Goal: Transaction & Acquisition: Purchase product/service

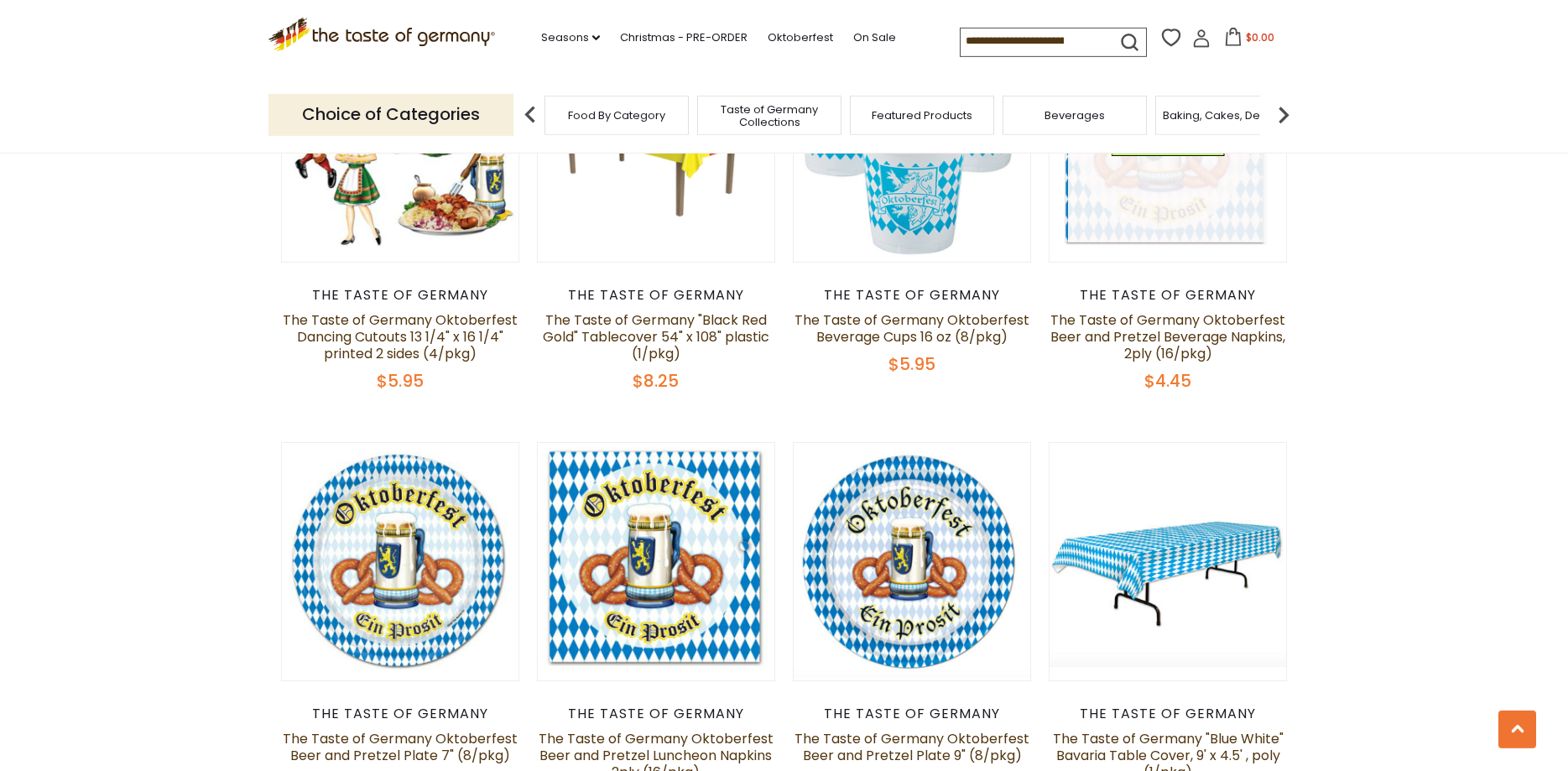
scroll to position [2994, 0]
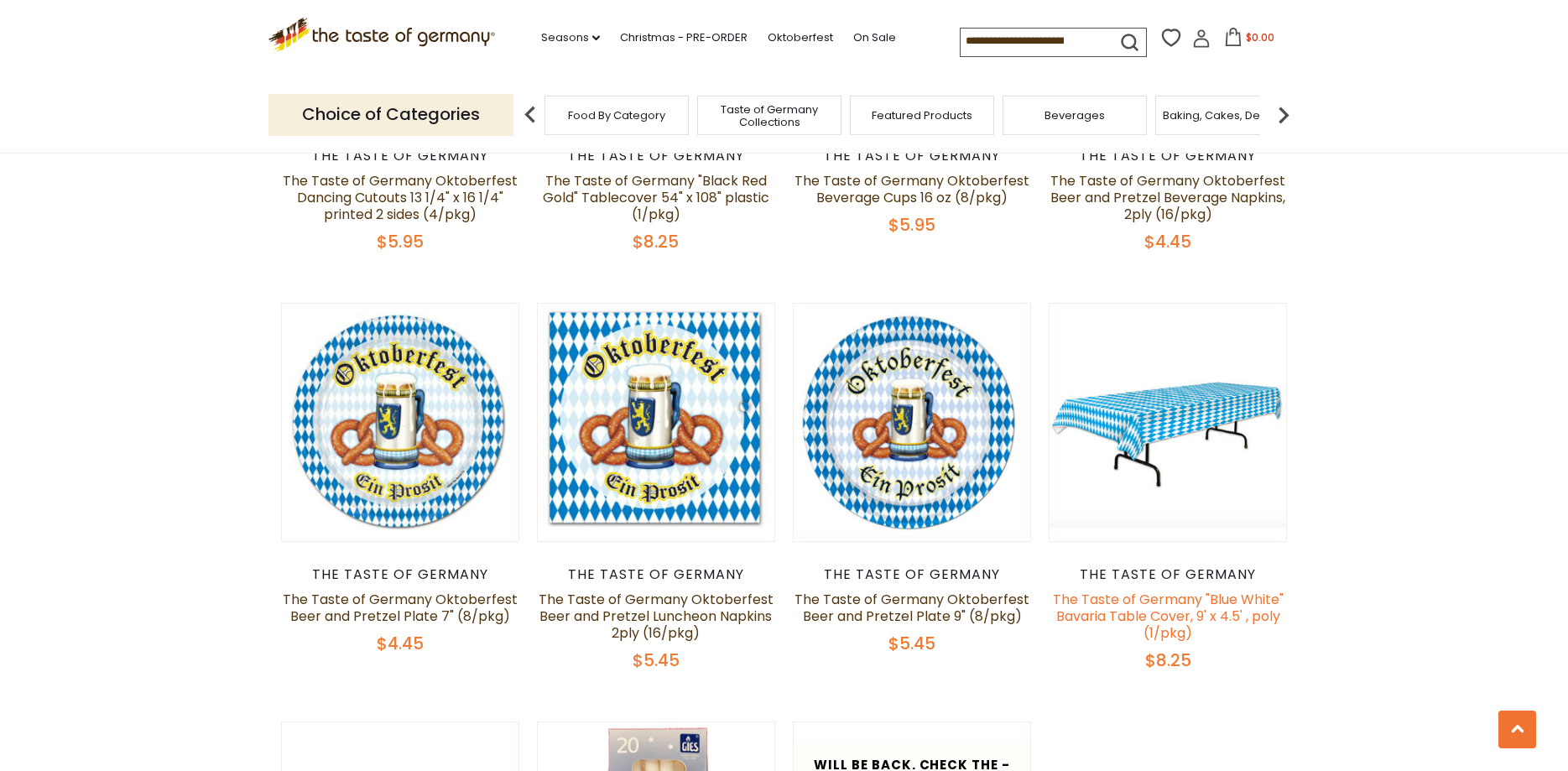
click at [1206, 620] on link "The Taste of Germany "Blue White" Bavaria Table Cover, 9' x 4.5' , poly (1/pkg)" at bounding box center [1168, 615] width 231 height 52
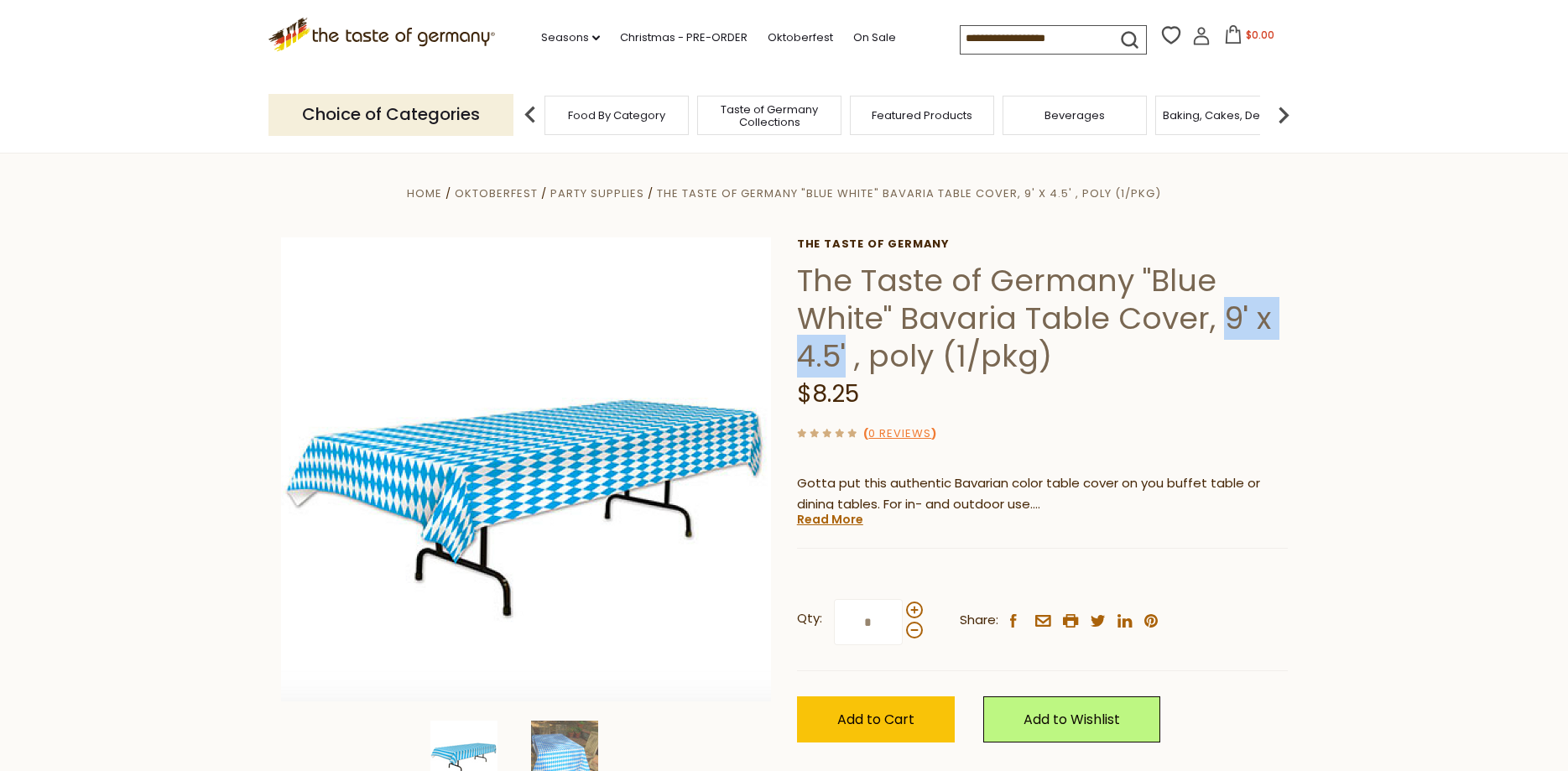
drag, startPoint x: 1227, startPoint y: 316, endPoint x: 844, endPoint y: 362, distance: 385.8
click at [844, 362] on h1 "The Taste of Germany "Blue White" Bavaria Table Cover, 9' x 4.5' , poly (1/pkg)" at bounding box center [1042, 318] width 491 height 114
copy h1 "9' x 4.5'"
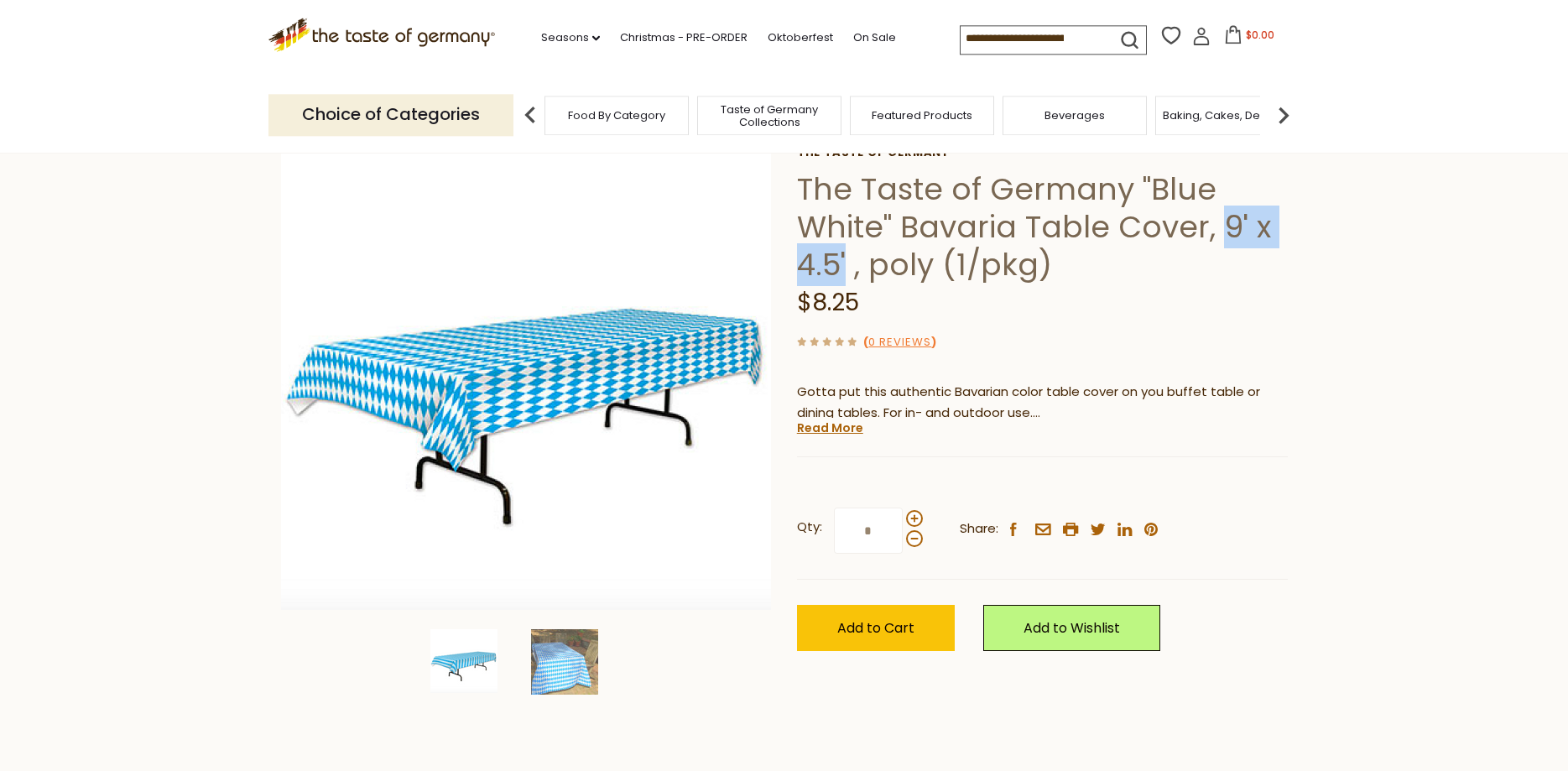
scroll to position [343, 0]
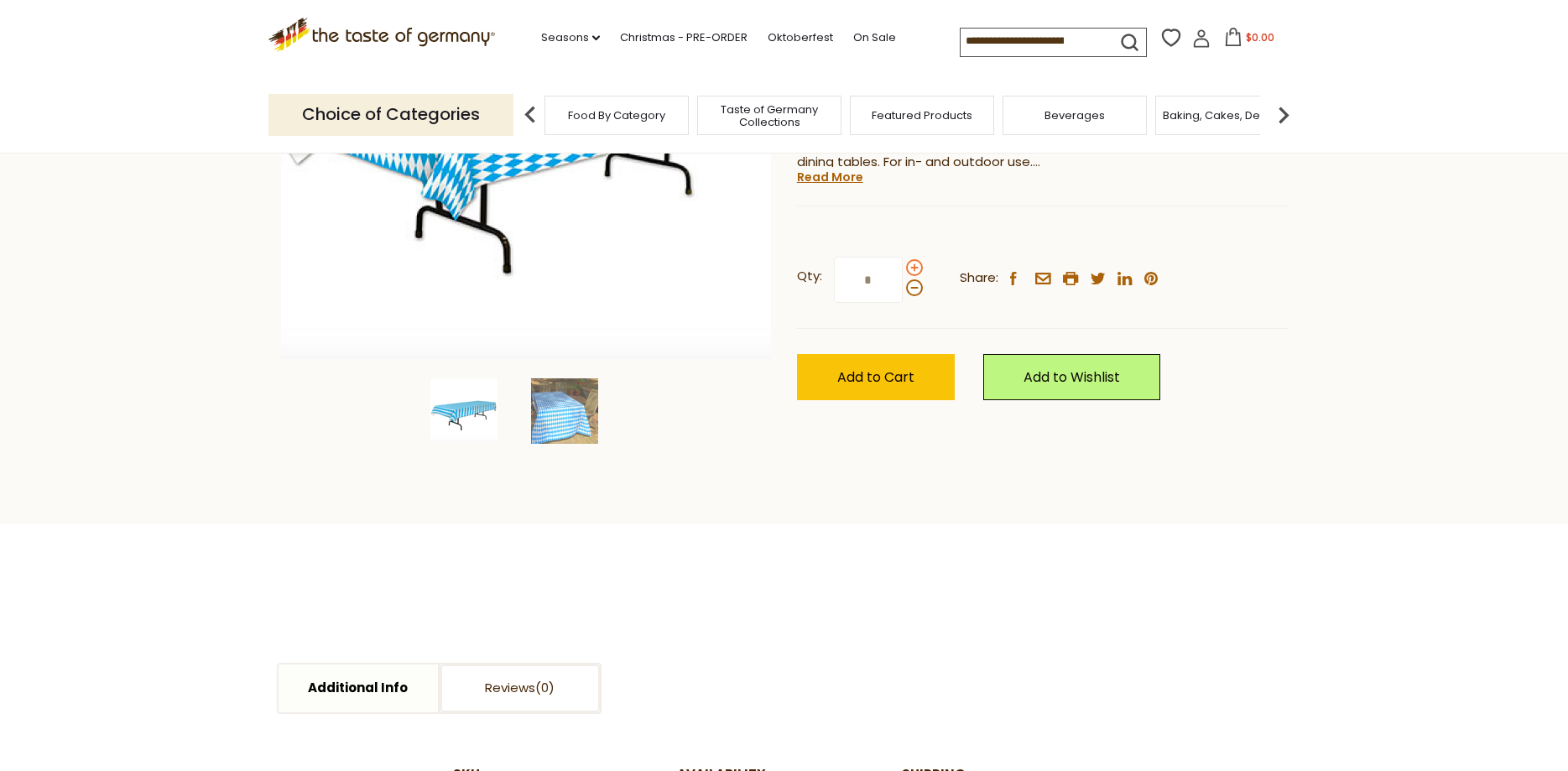
click at [918, 268] on span at bounding box center [914, 268] width 17 height 17
click at [903, 268] on input "*" at bounding box center [868, 280] width 69 height 46
type input "*"
click at [561, 406] on img at bounding box center [564, 410] width 67 height 66
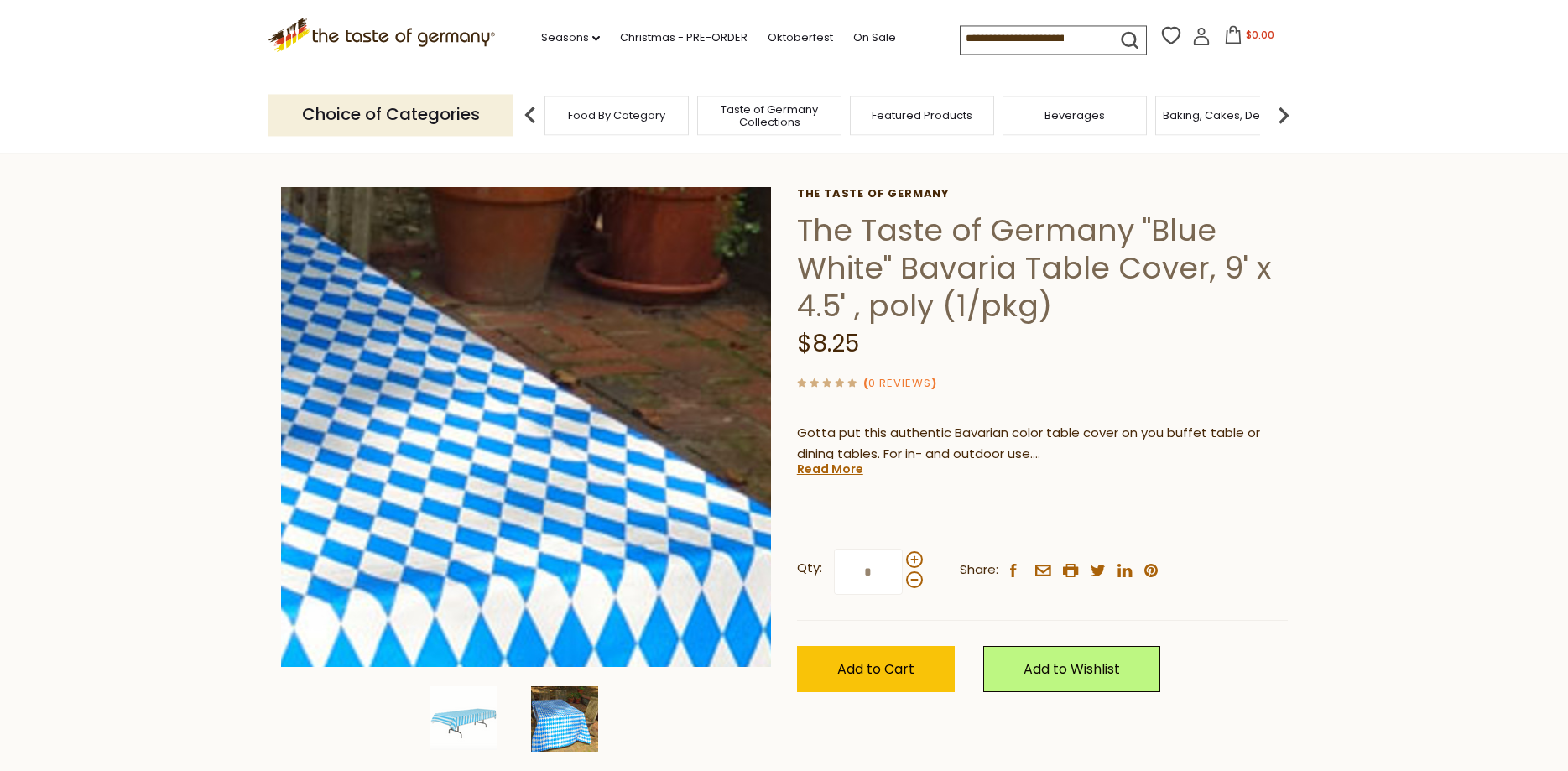
scroll to position [427, 0]
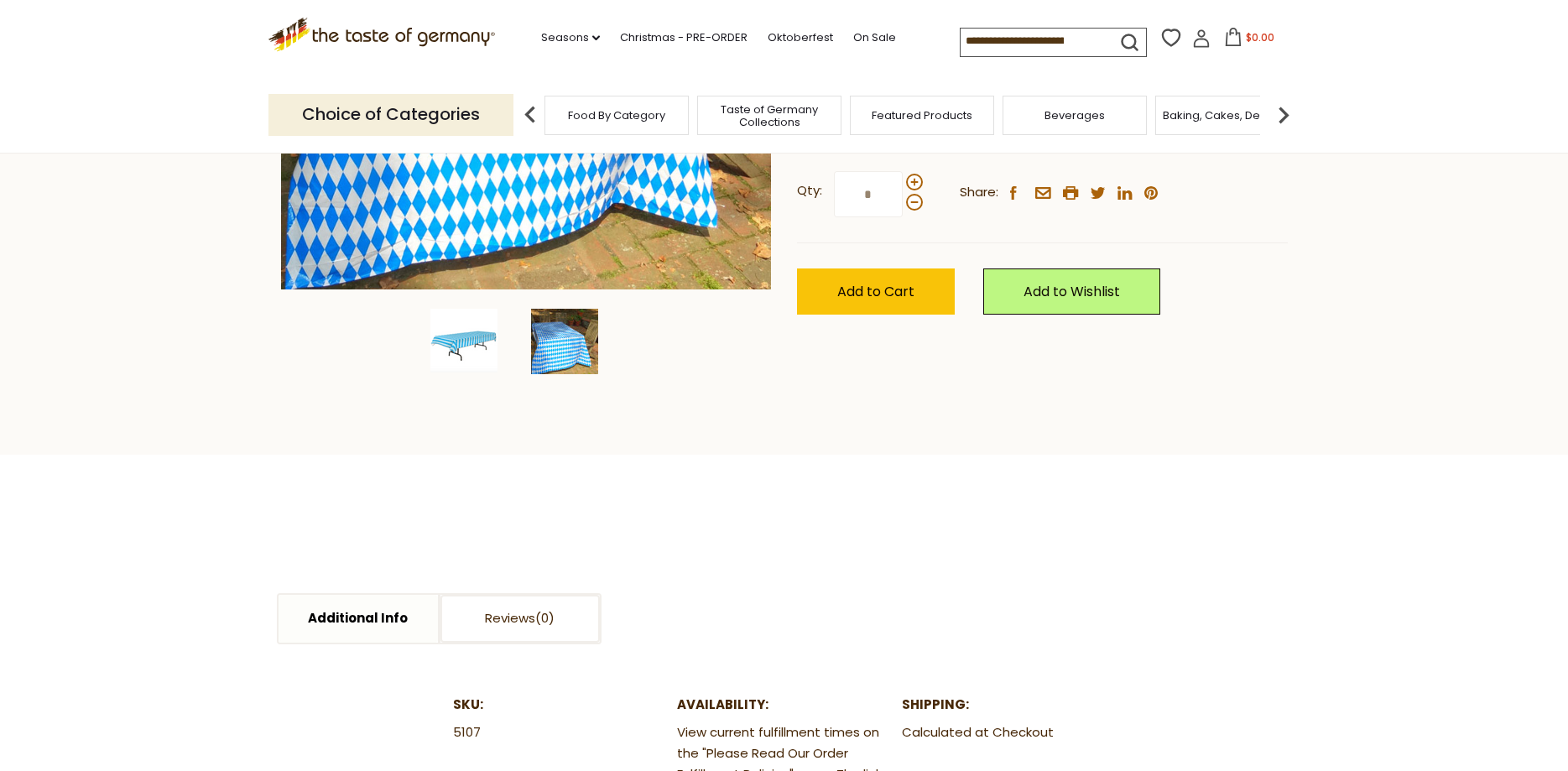
click at [445, 348] on img at bounding box center [464, 341] width 67 height 64
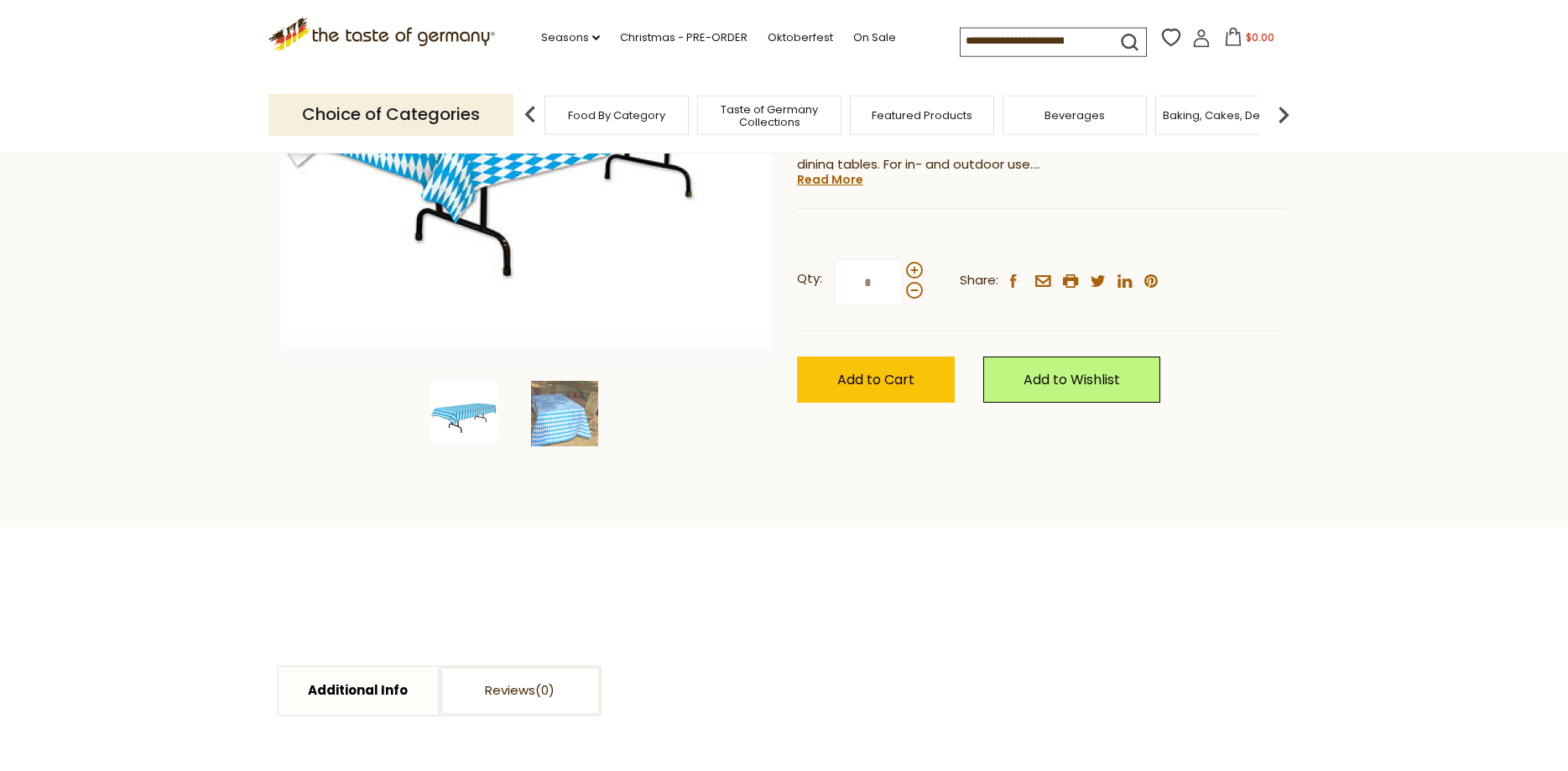
scroll to position [171, 0]
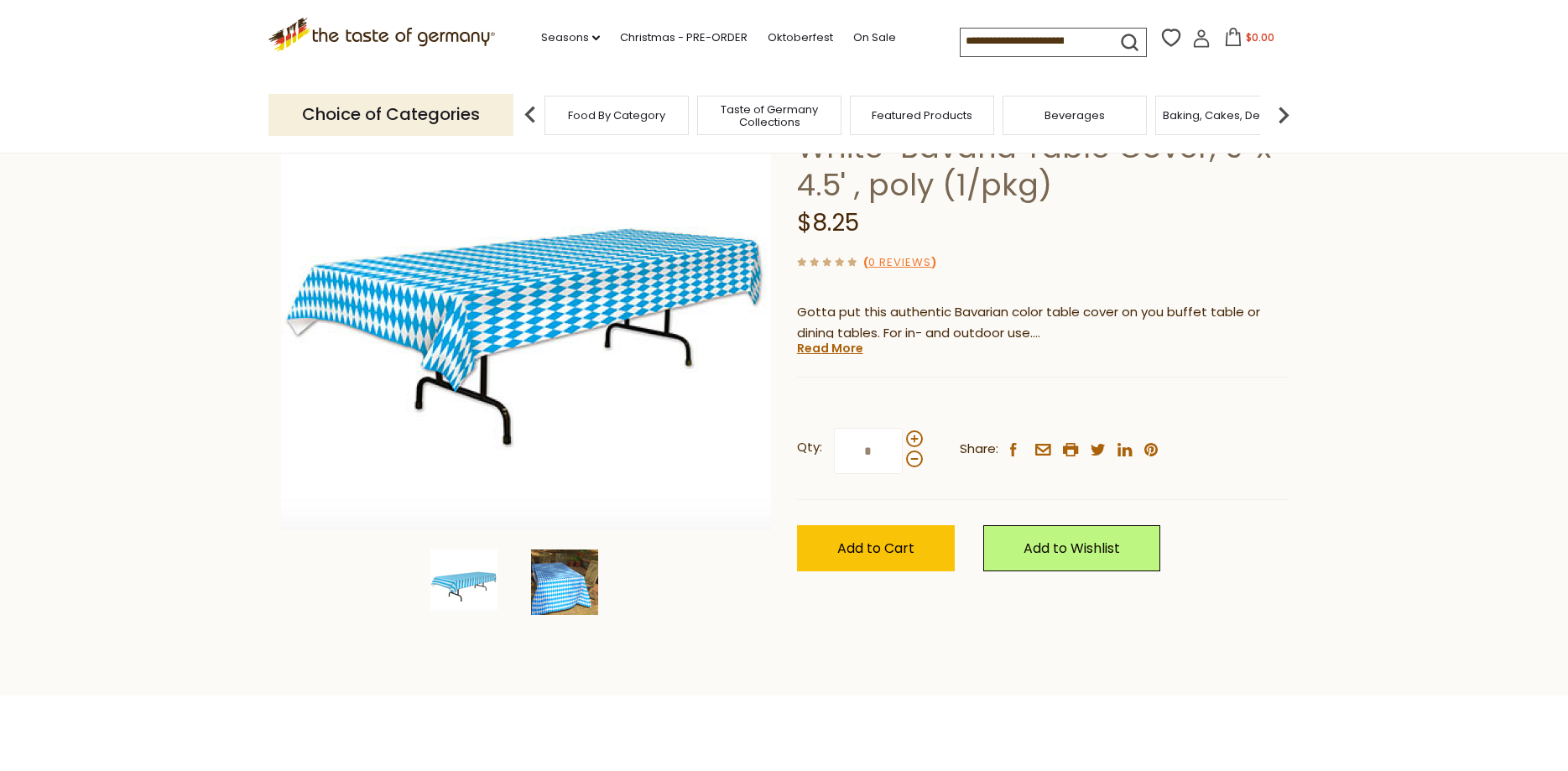
click at [573, 578] on img at bounding box center [564, 582] width 67 height 66
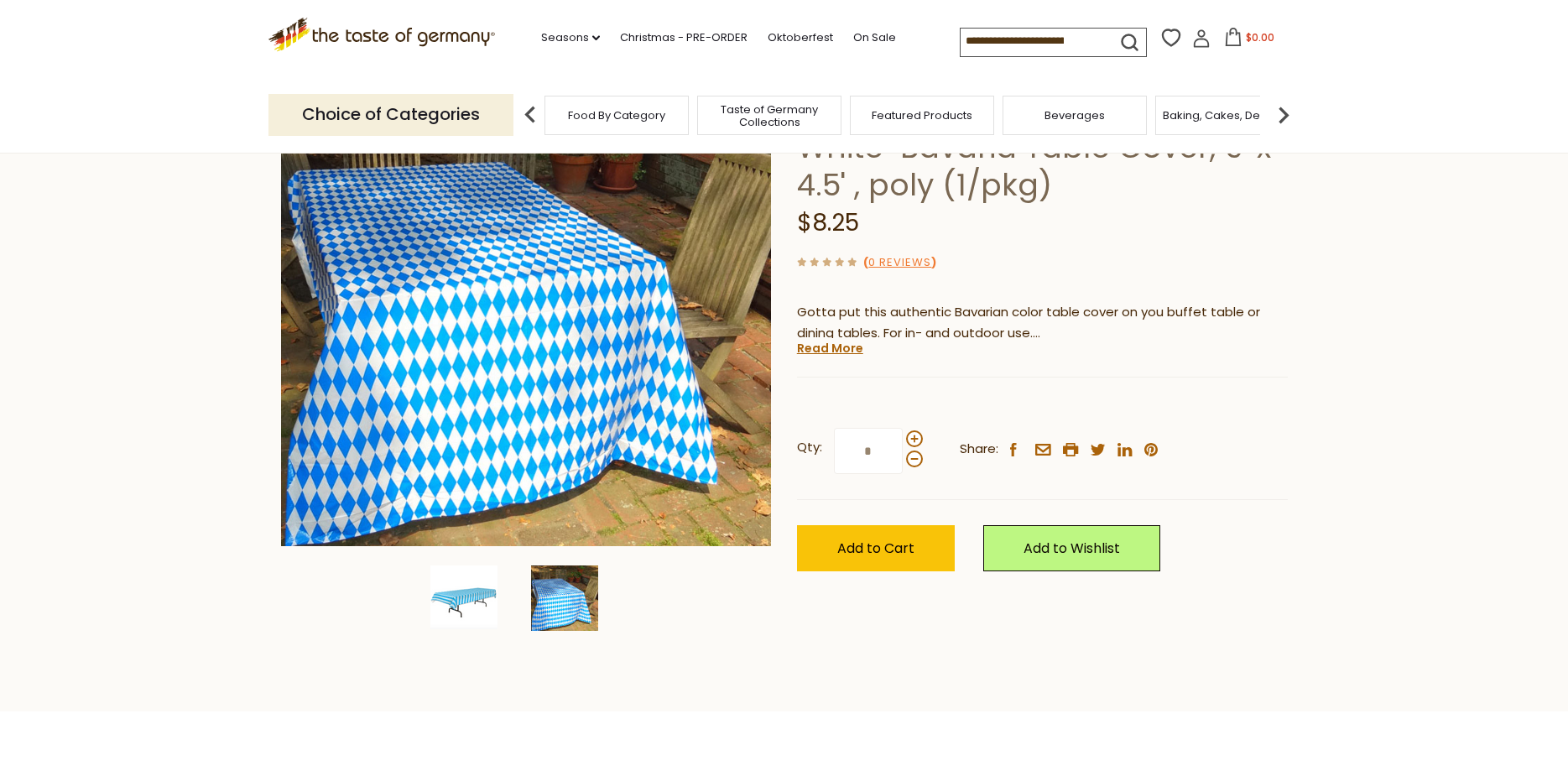
click at [466, 594] on img at bounding box center [464, 597] width 67 height 64
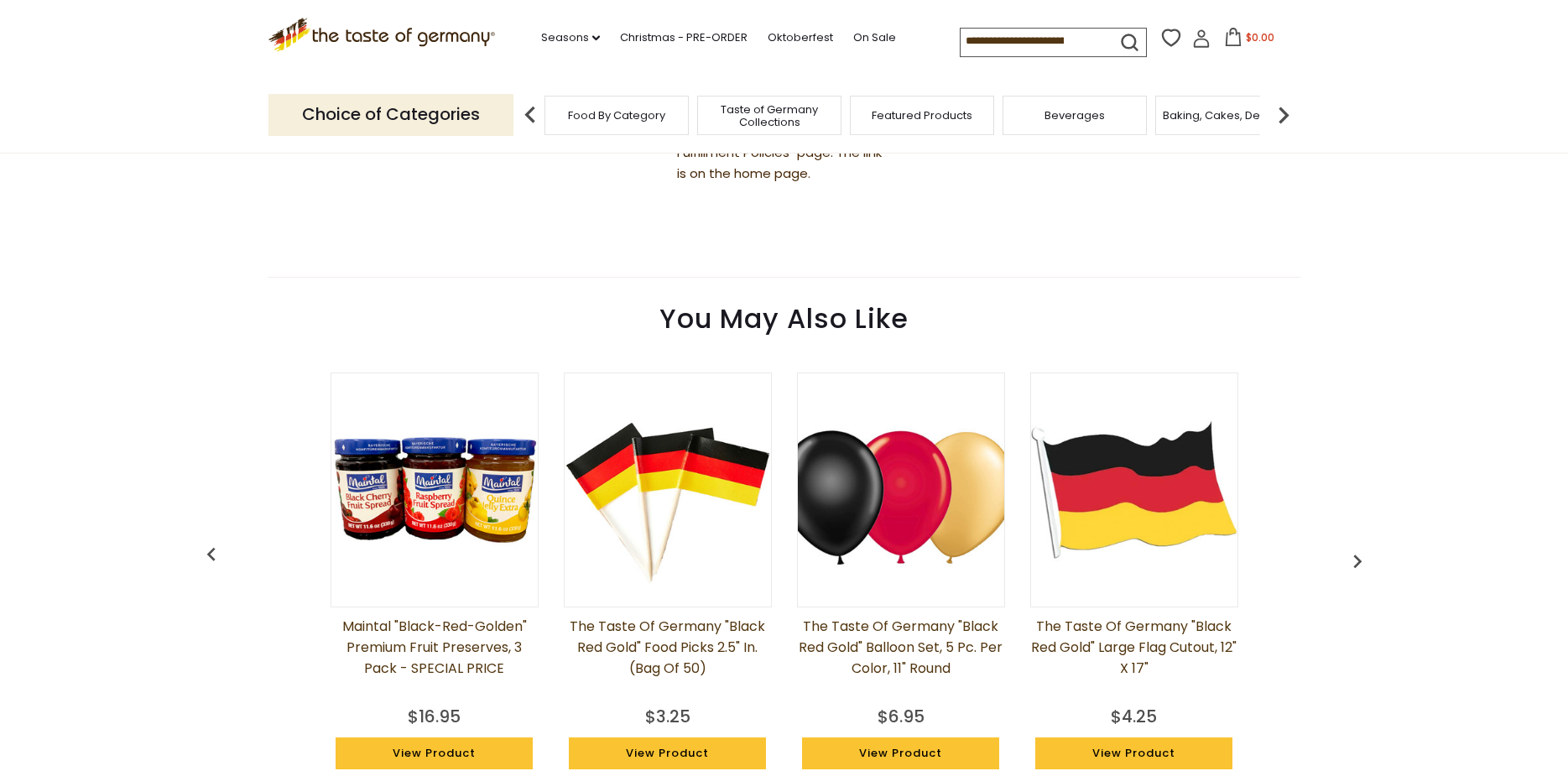
scroll to position [1113, 0]
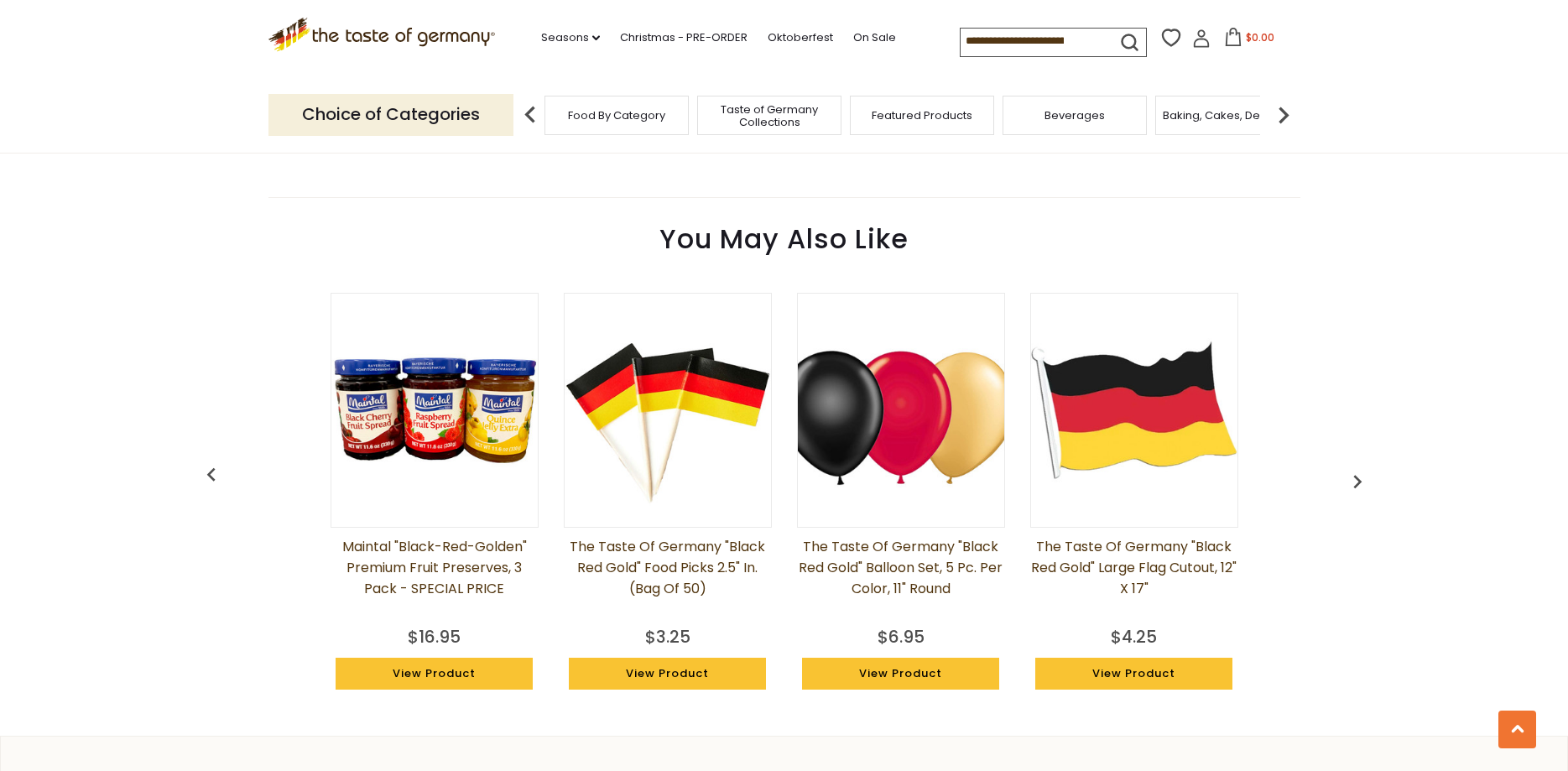
click at [1354, 477] on img "button" at bounding box center [1357, 482] width 27 height 27
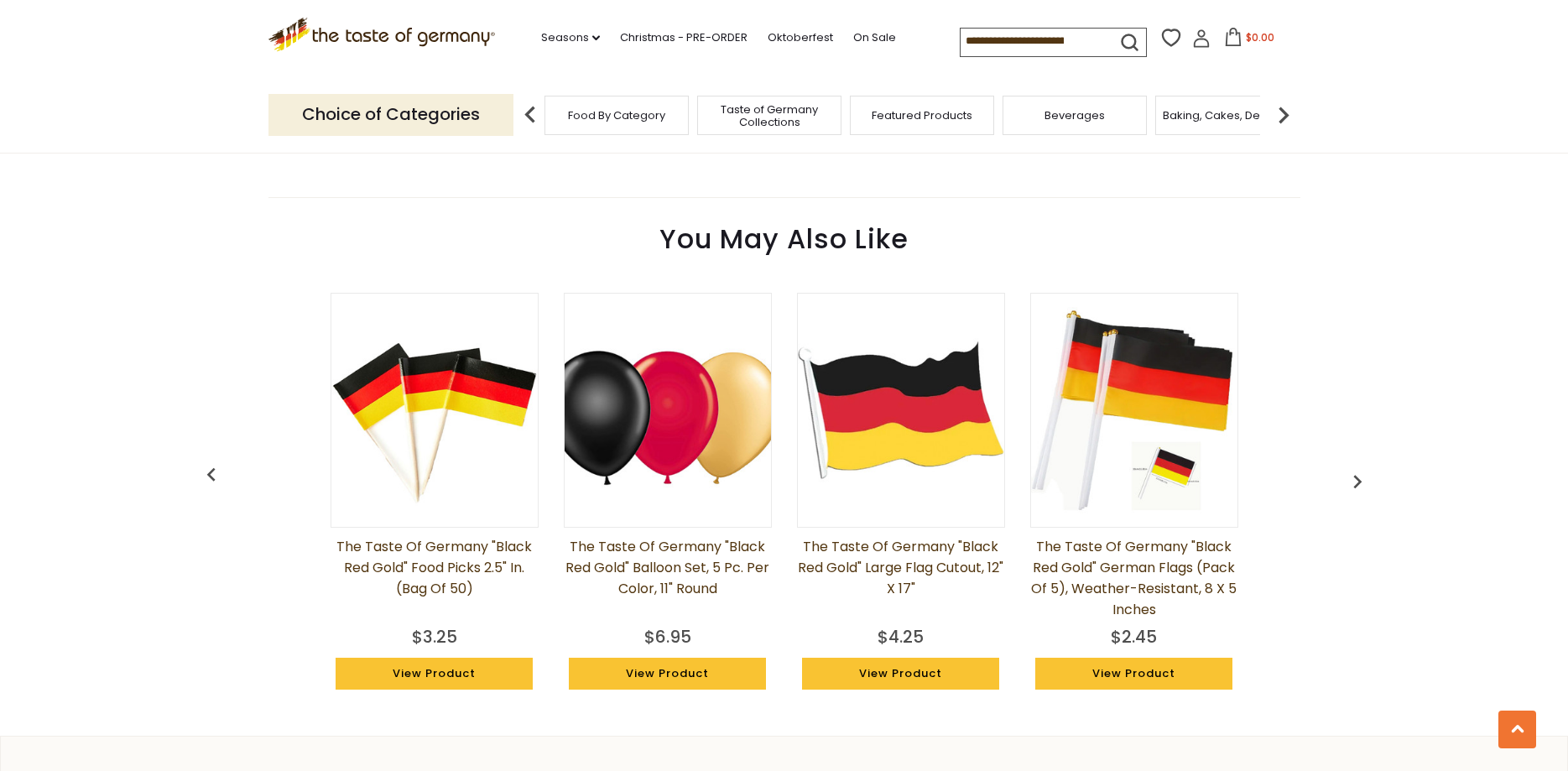
click at [1354, 477] on img "button" at bounding box center [1357, 482] width 27 height 27
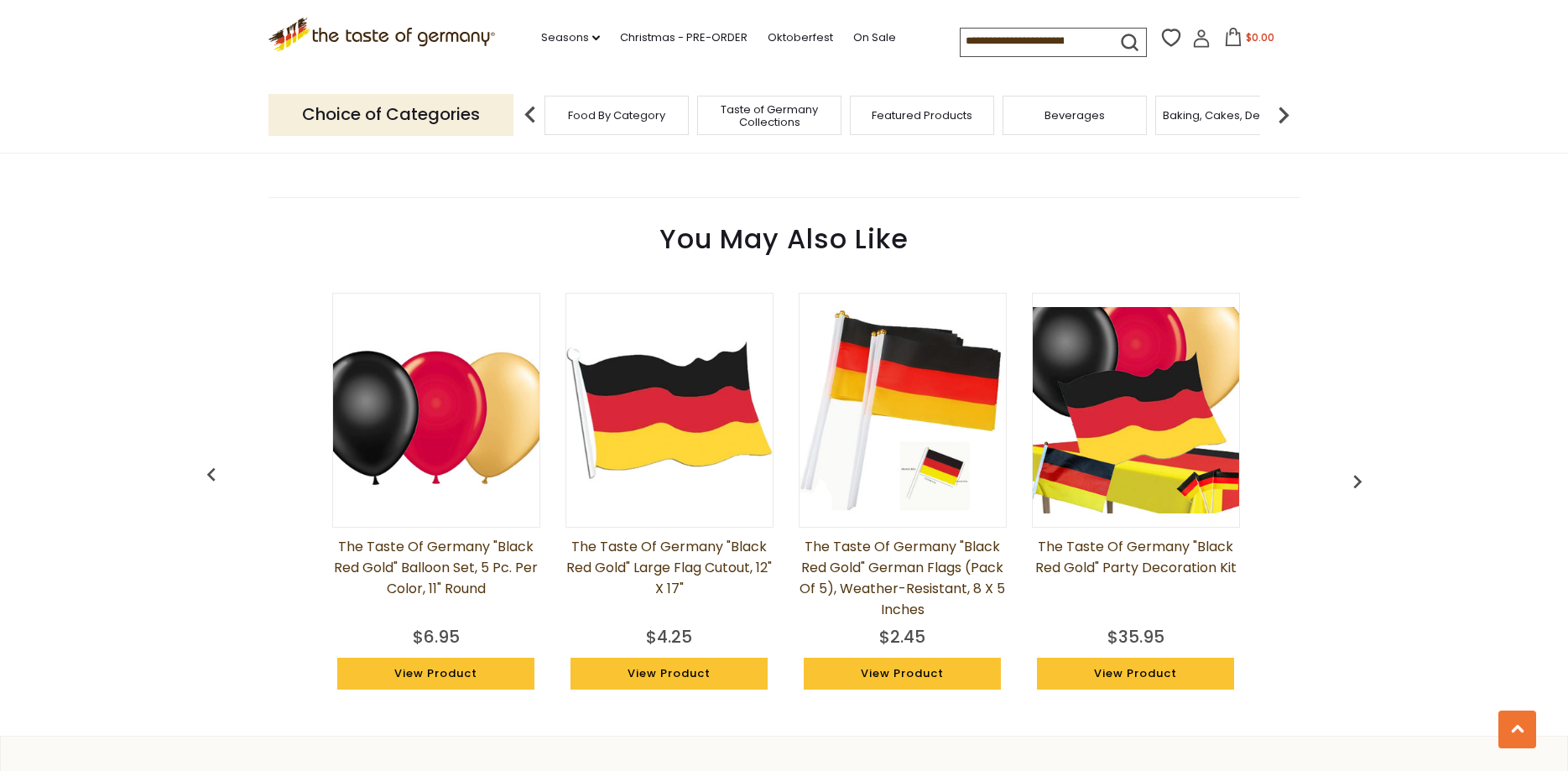
click at [1354, 477] on img "button" at bounding box center [1357, 482] width 27 height 27
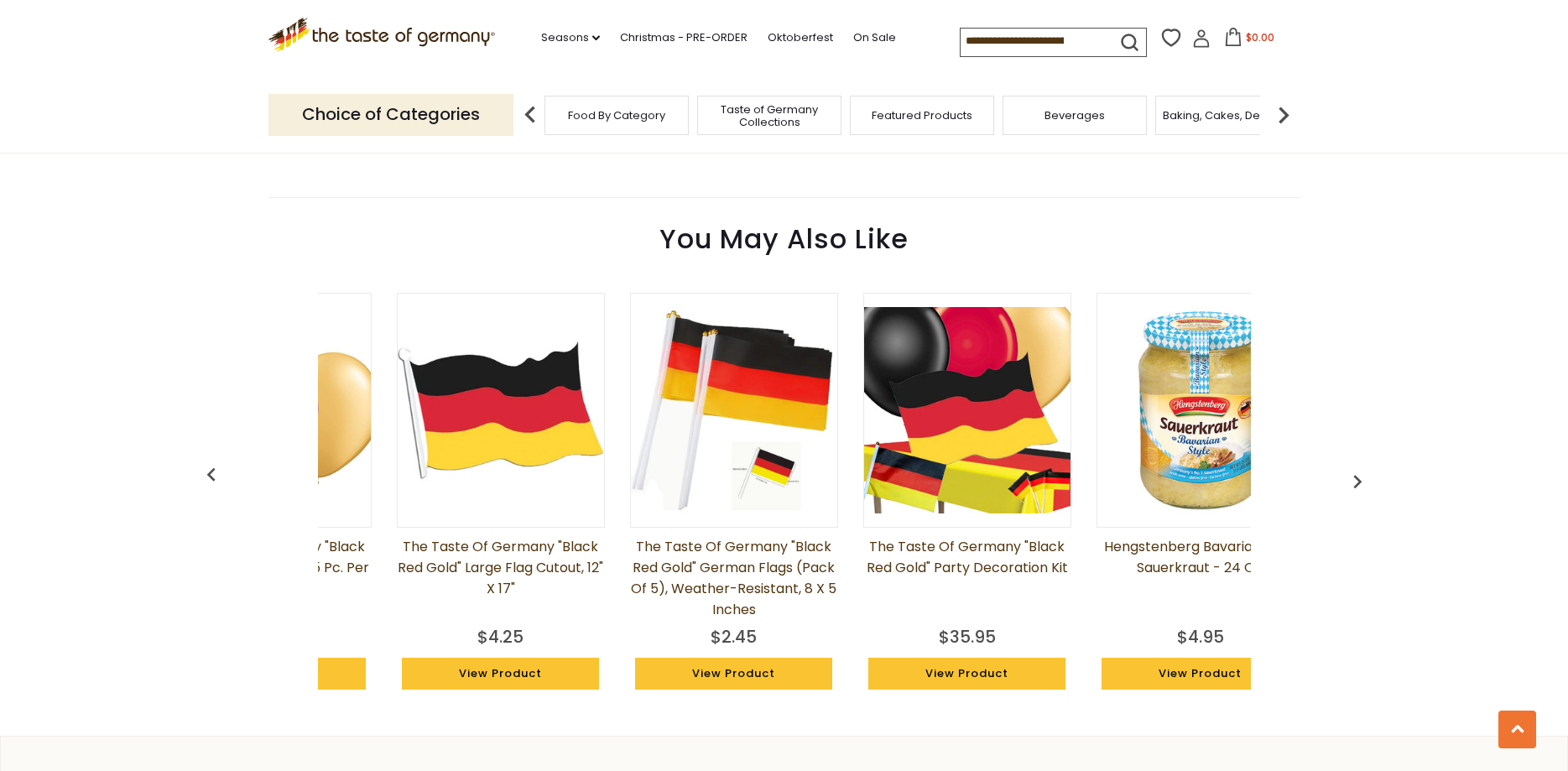
click at [1354, 477] on img "button" at bounding box center [1357, 482] width 27 height 27
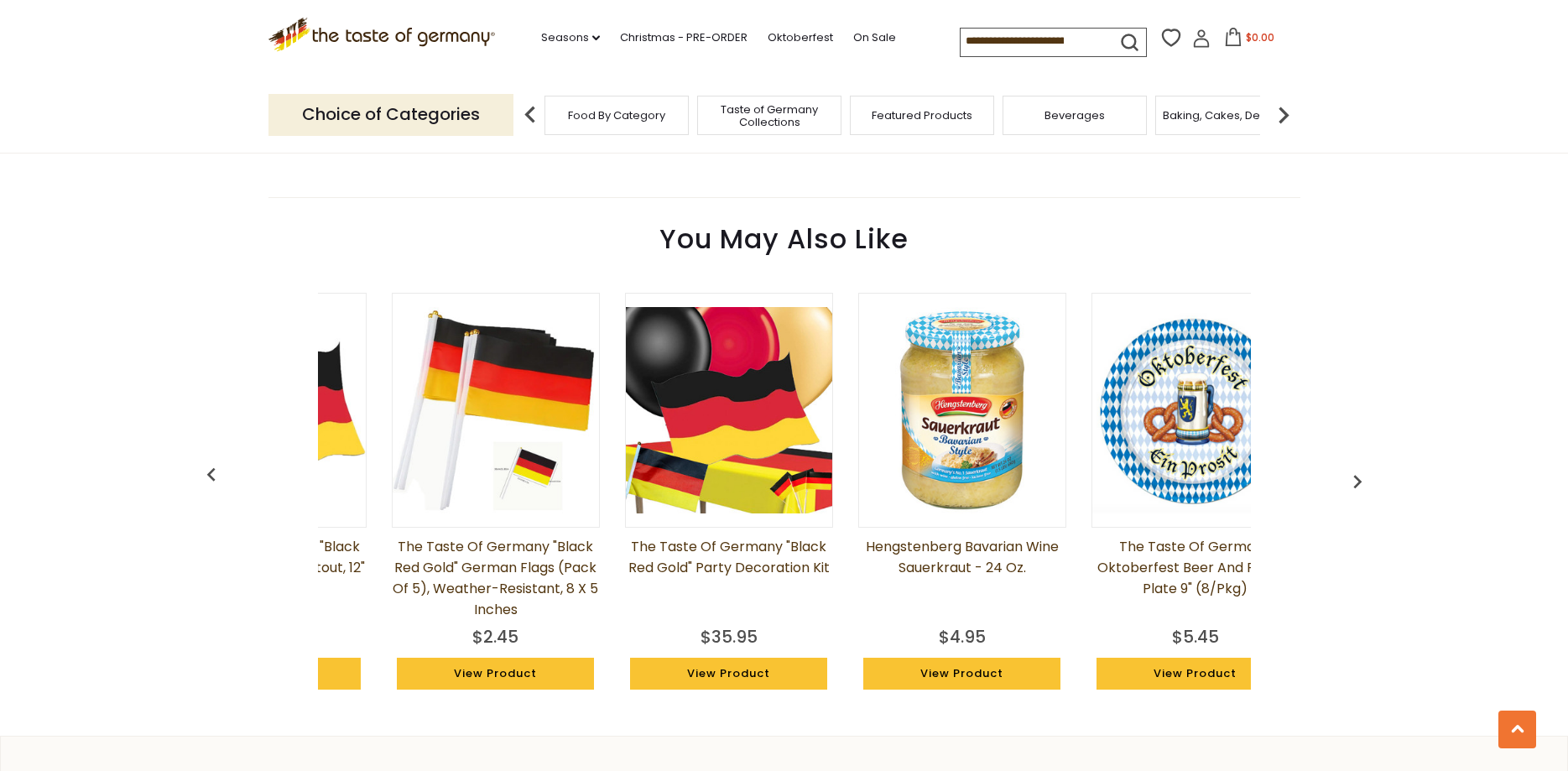
click at [1354, 477] on img "button" at bounding box center [1357, 482] width 27 height 27
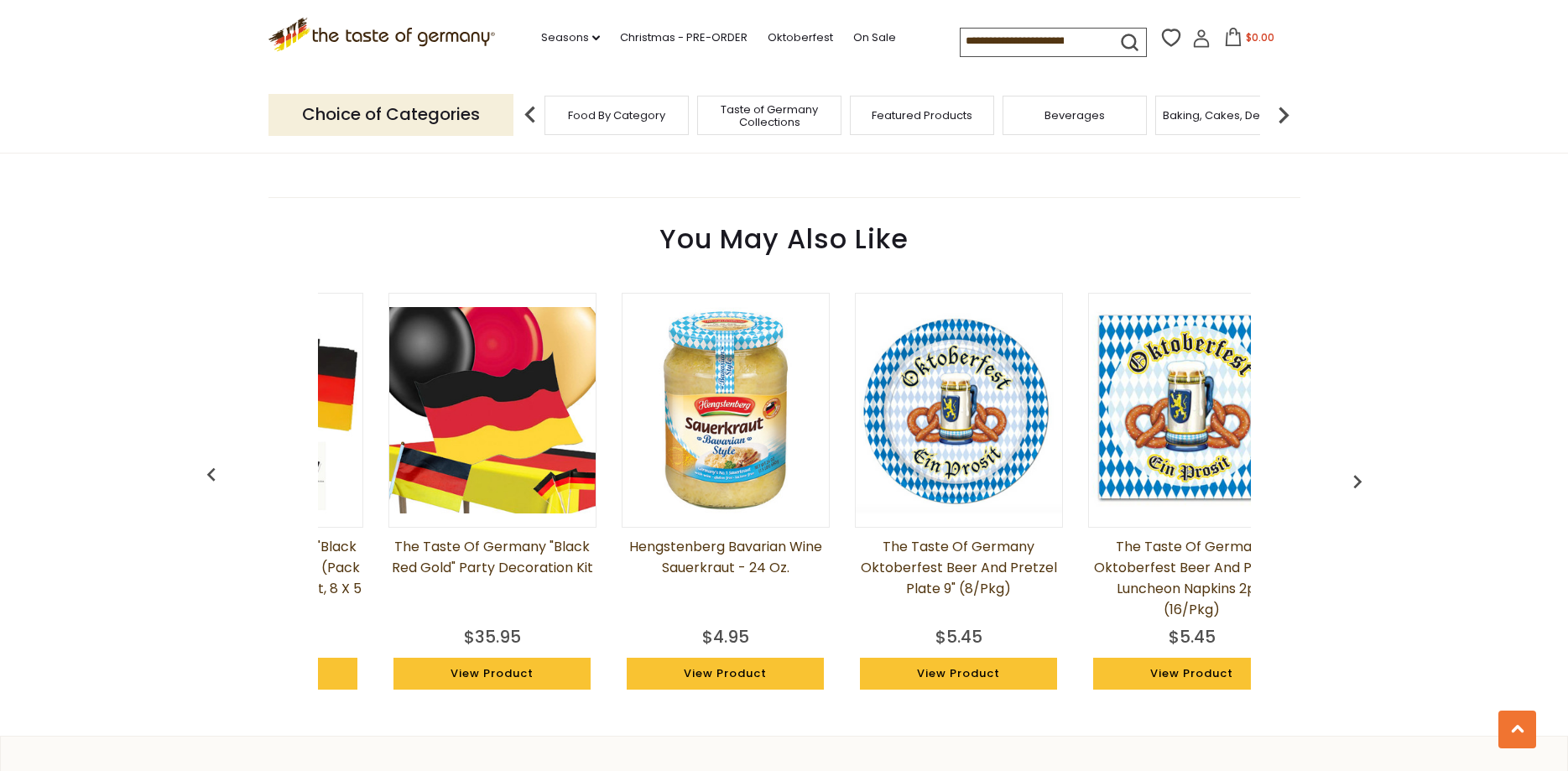
click at [1354, 477] on img "button" at bounding box center [1357, 482] width 27 height 27
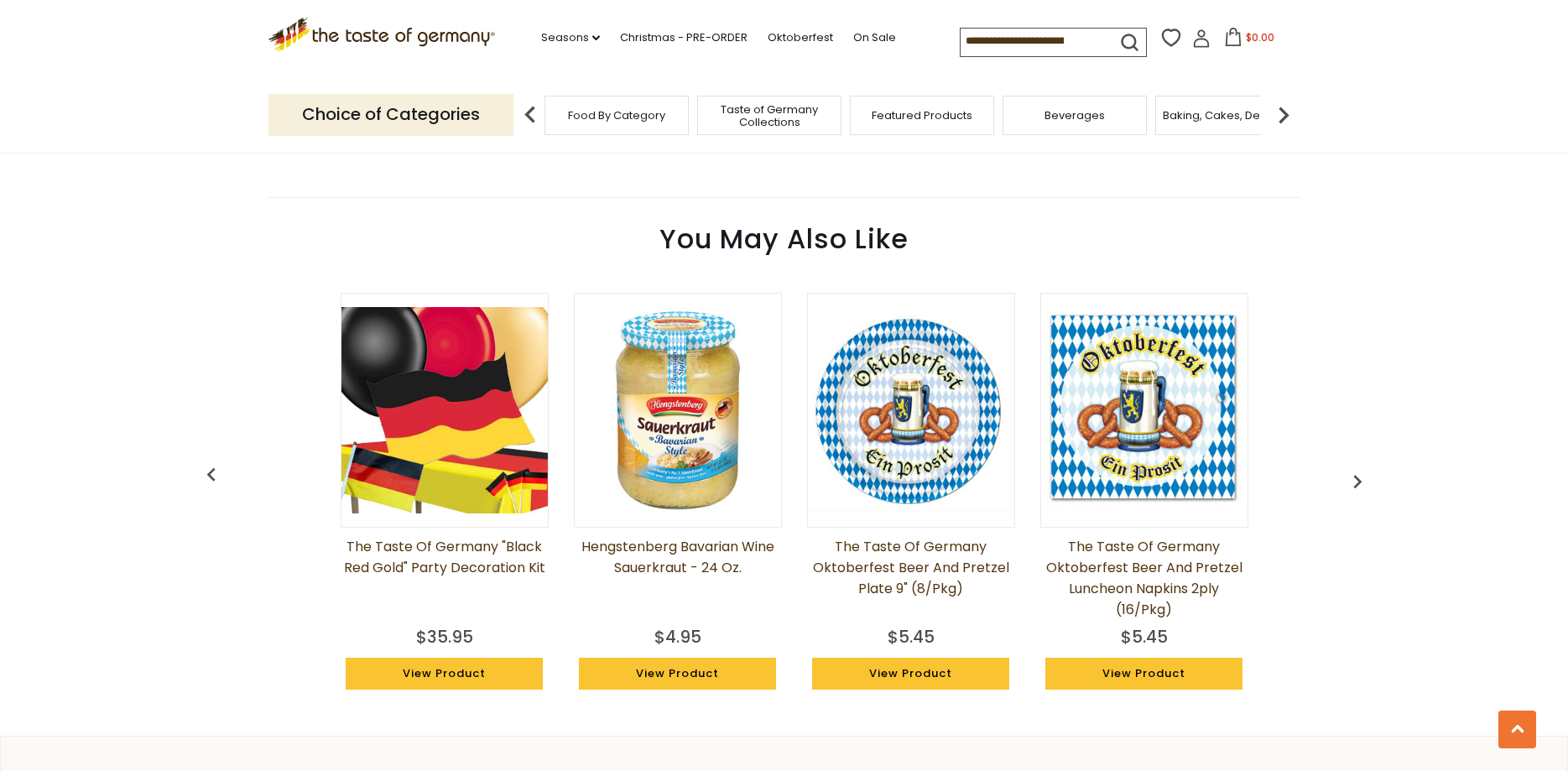
click at [1354, 477] on img "button" at bounding box center [1357, 482] width 27 height 27
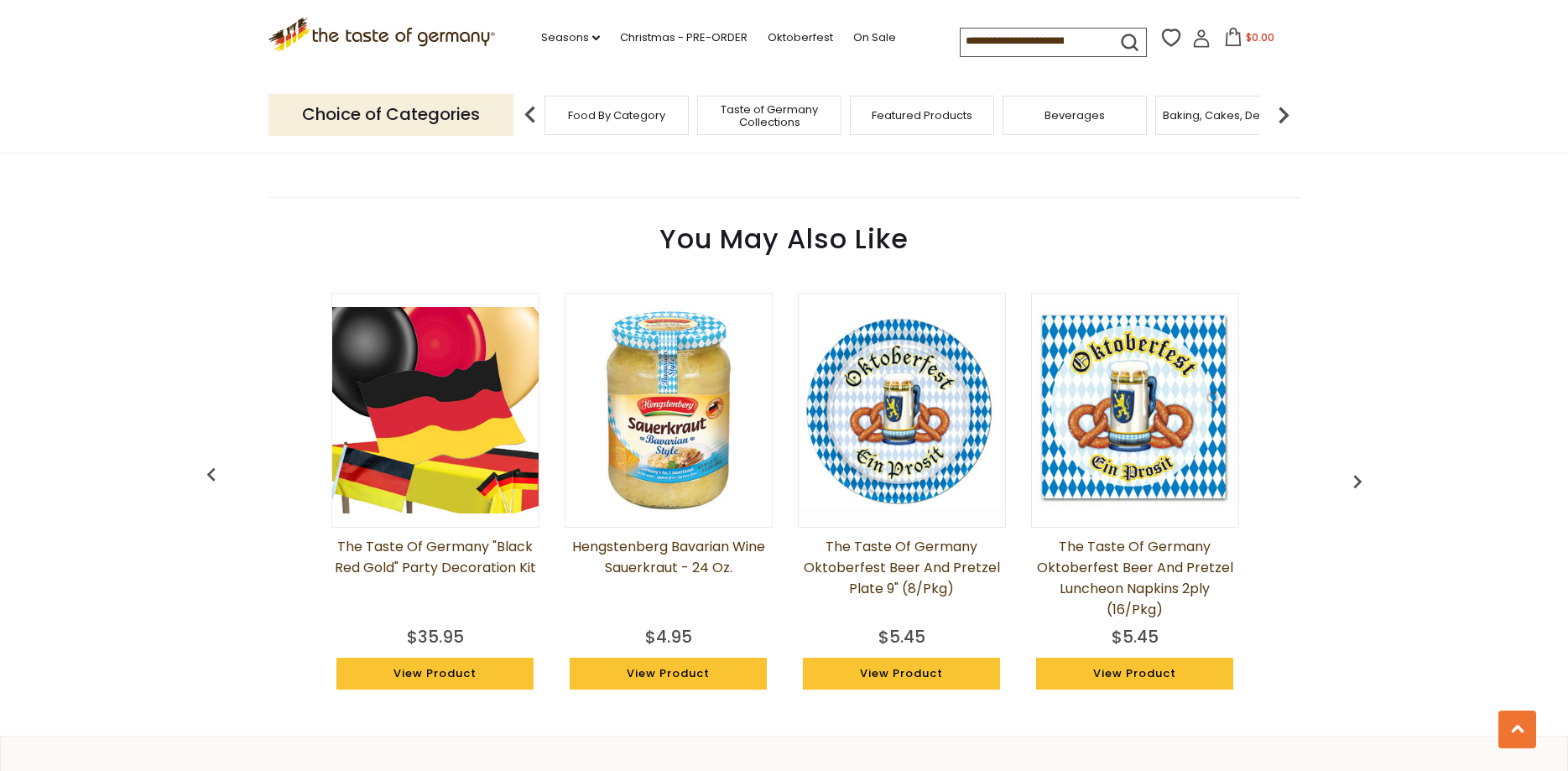
scroll to position [0, 1166]
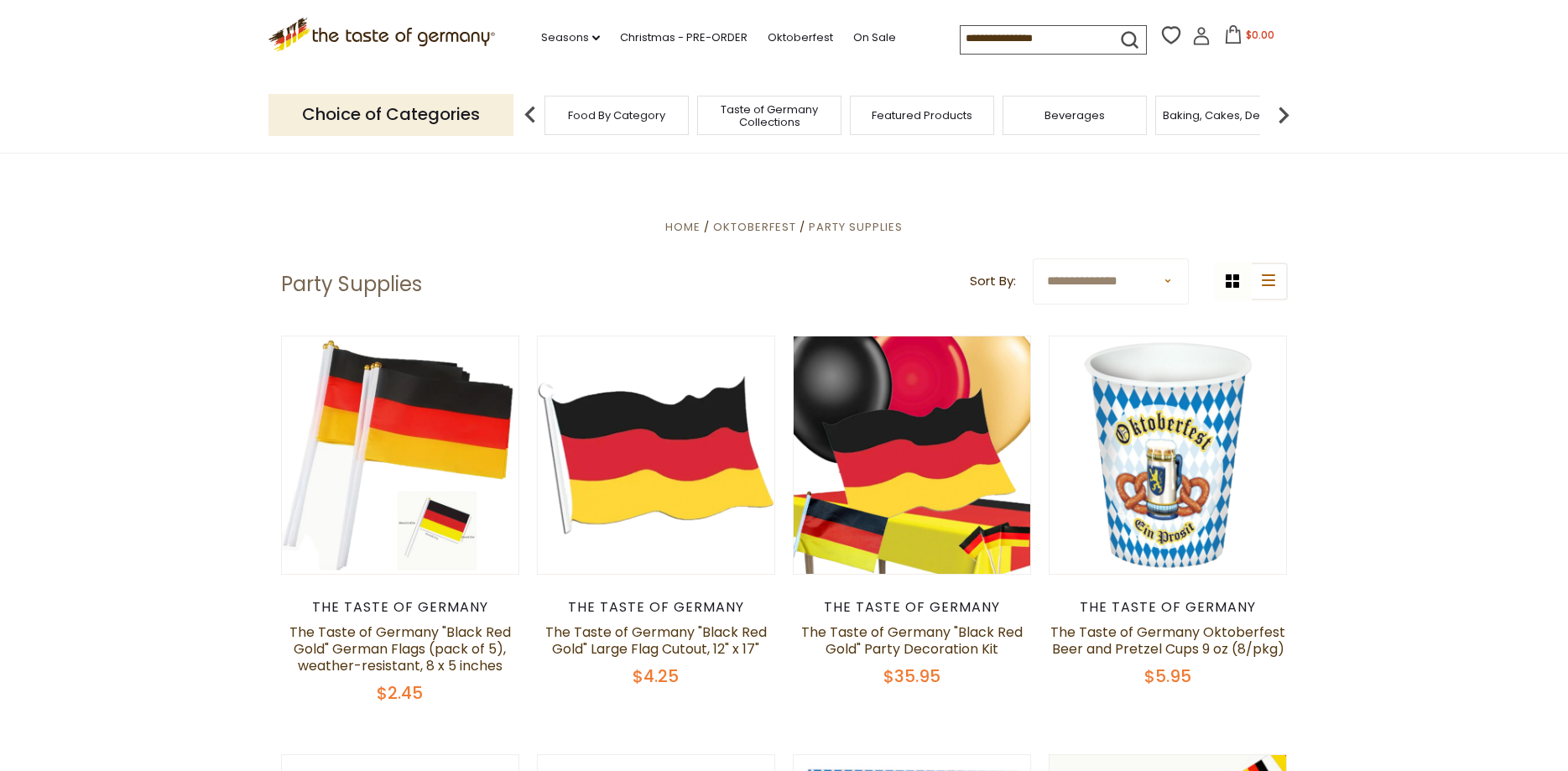
scroll to position [2994, 0]
